Goal: Information Seeking & Learning: Learn about a topic

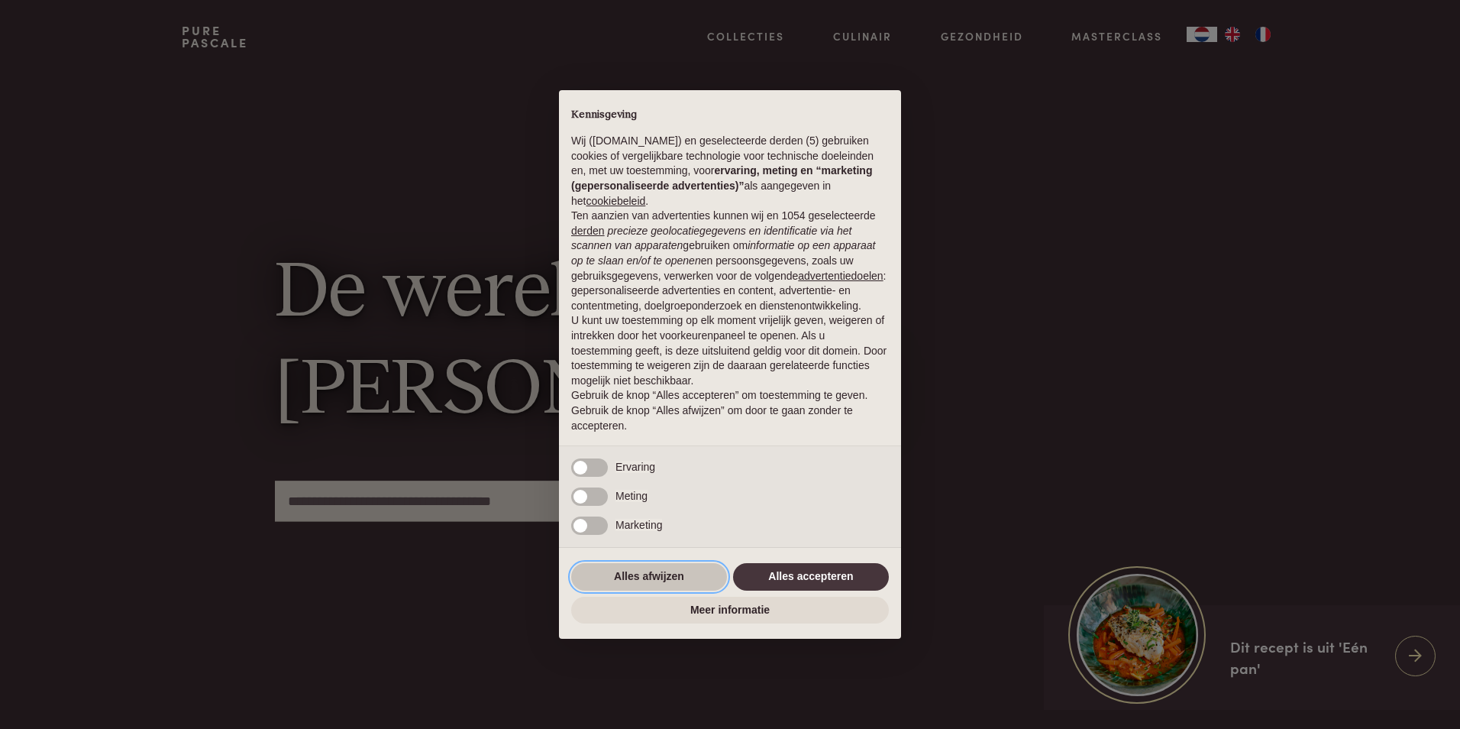
click at [690, 571] on button "Alles afwijzen" at bounding box center [649, 576] width 156 height 27
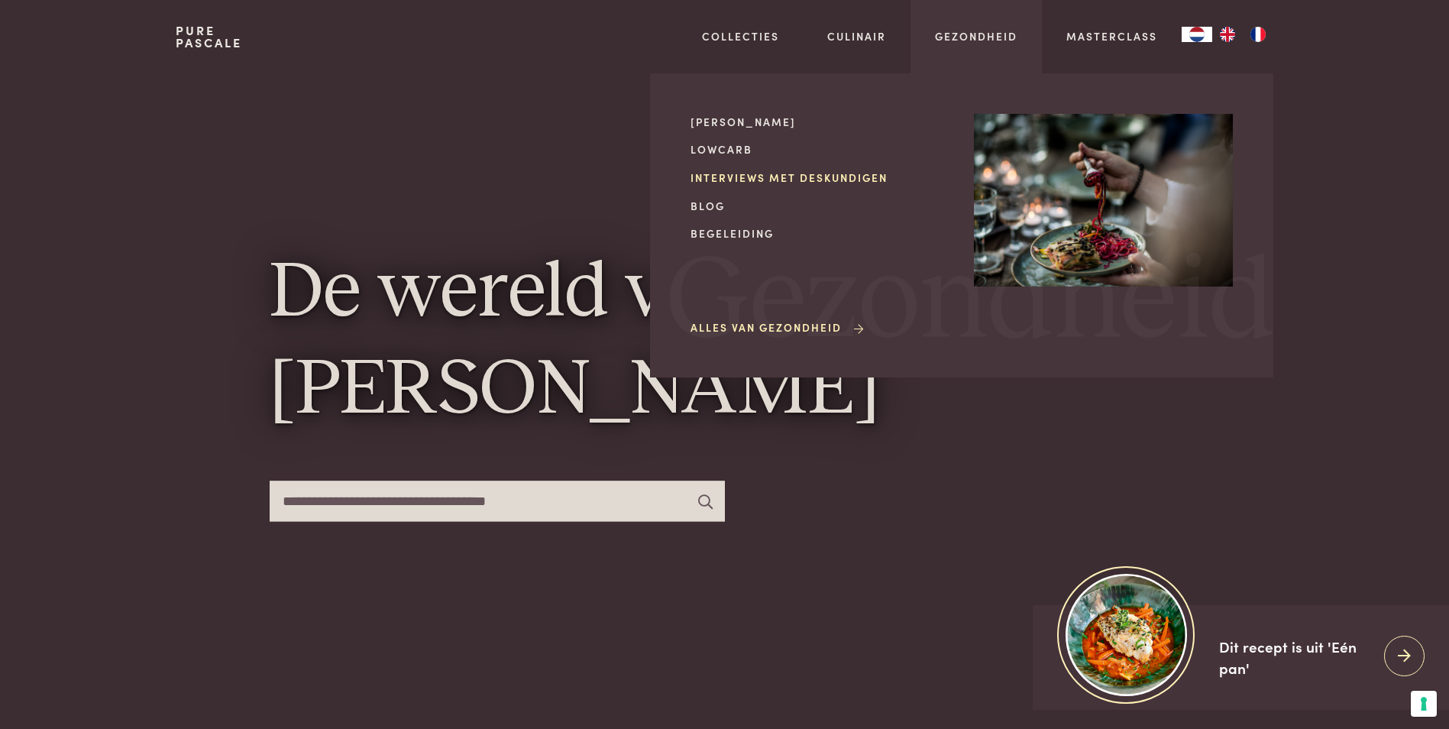
click at [879, 176] on link "Interviews met deskundigen" at bounding box center [819, 178] width 259 height 16
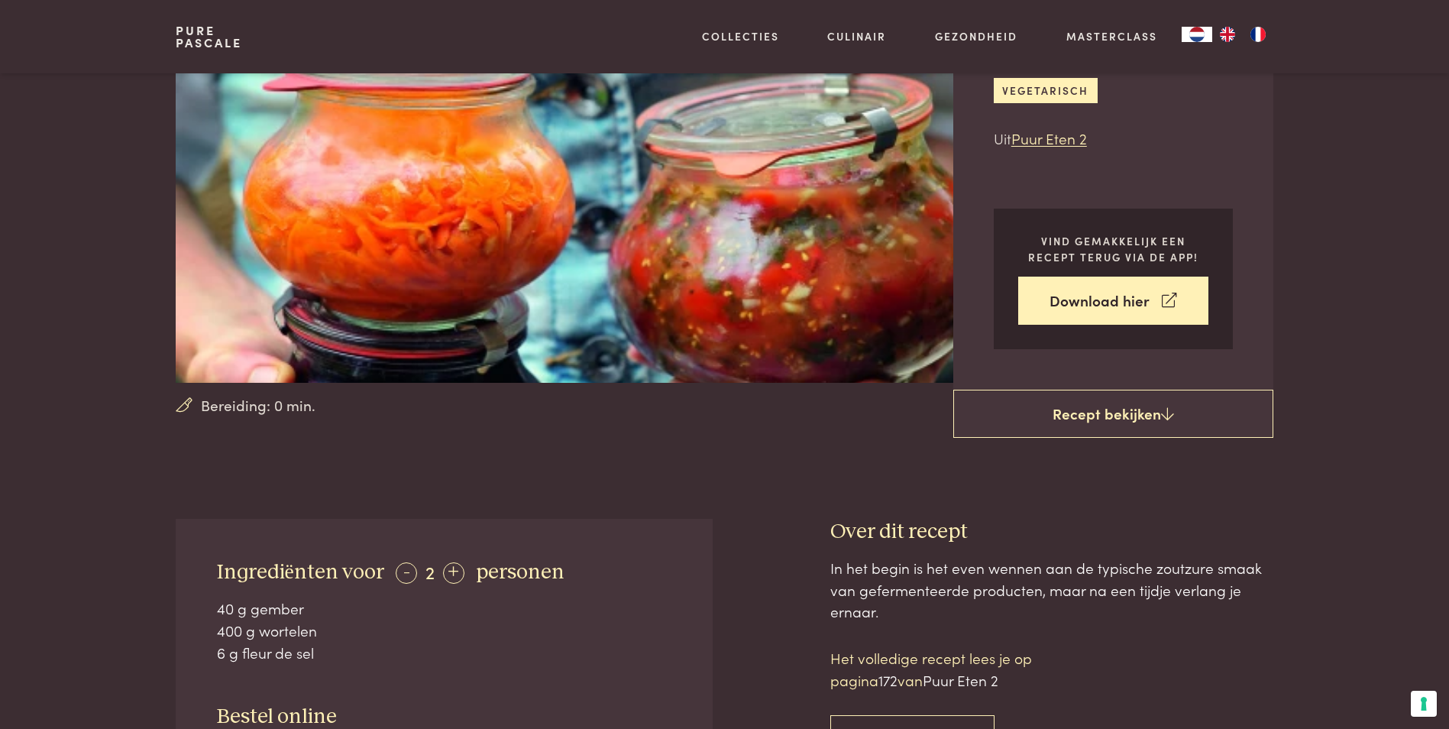
scroll to position [229, 0]
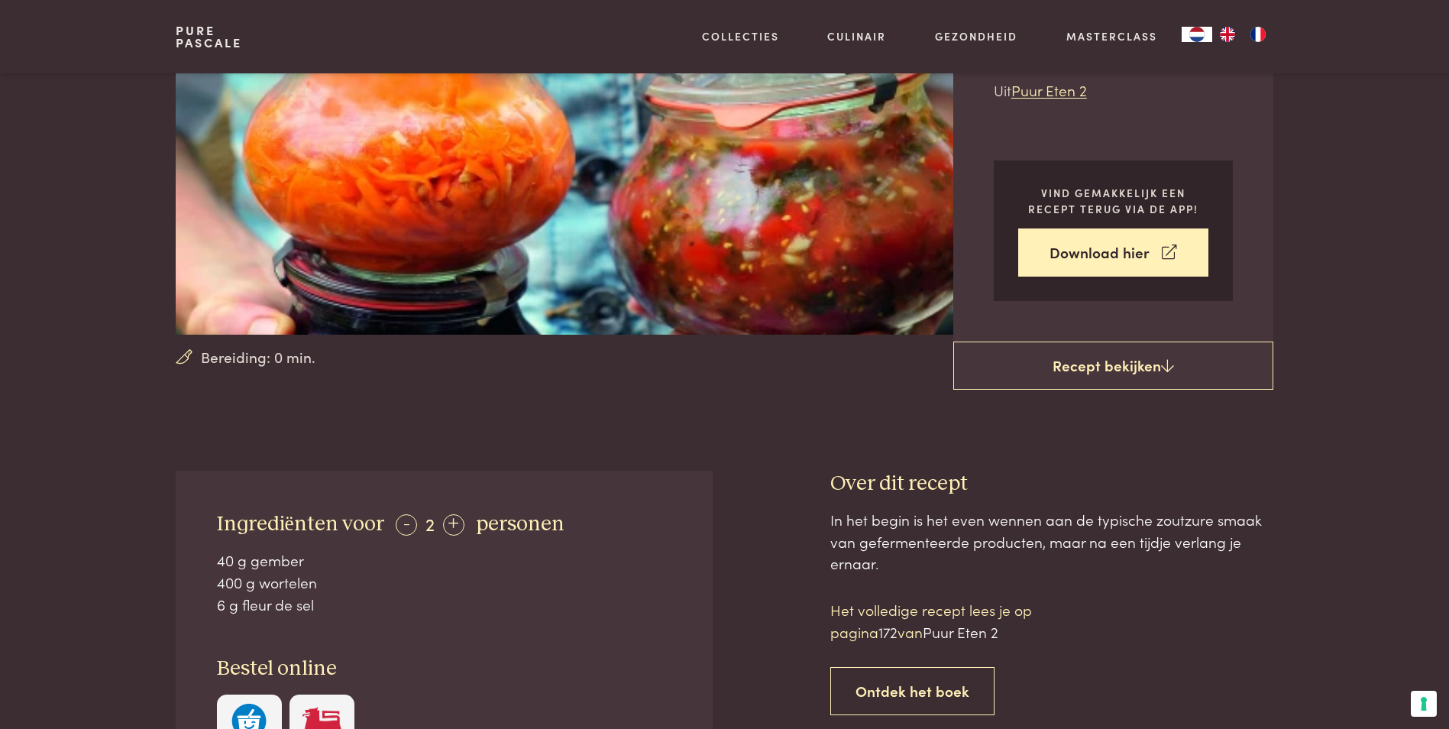
click at [692, 281] on img at bounding box center [584, 89] width 816 height 490
